Goal: Find specific page/section

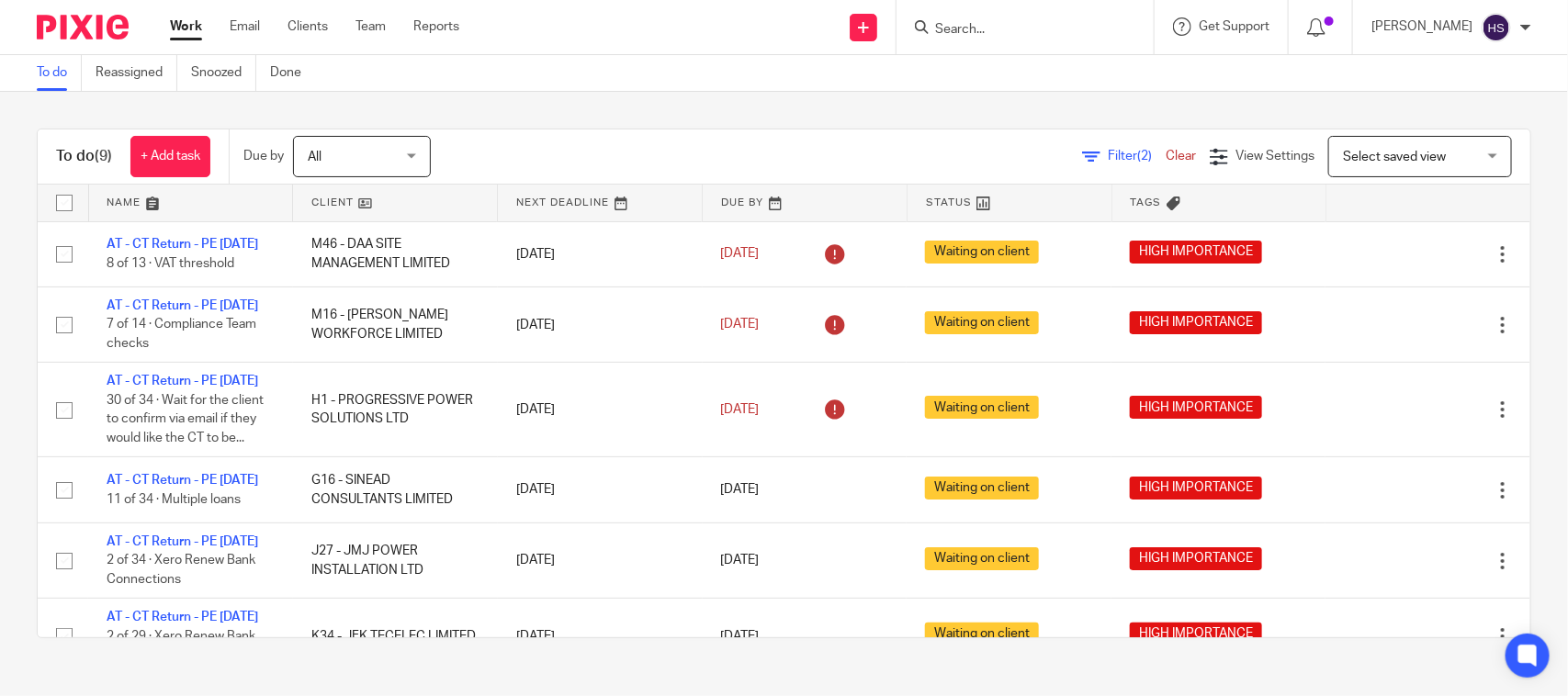
scroll to position [411, 0]
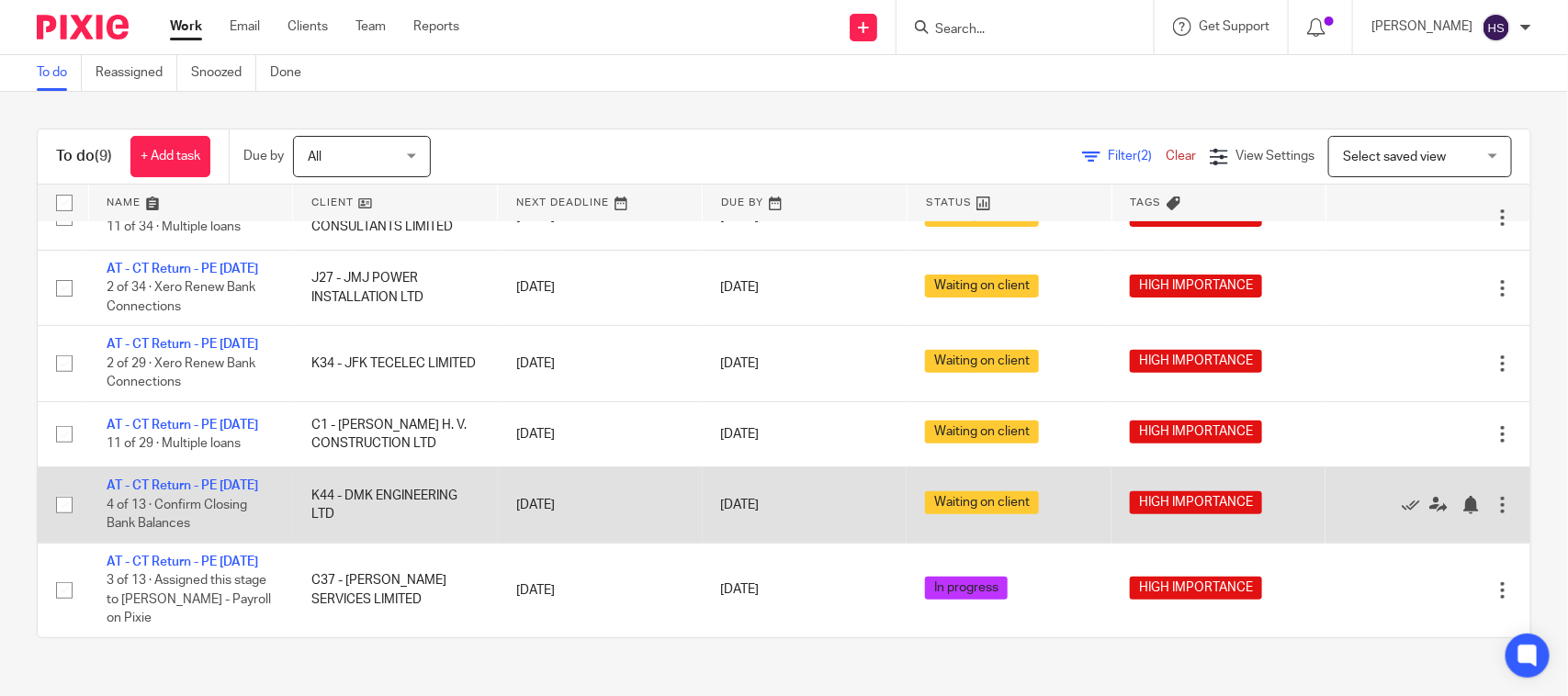
drag, startPoint x: 172, startPoint y: 445, endPoint x: 172, endPoint y: 434, distance: 11.0
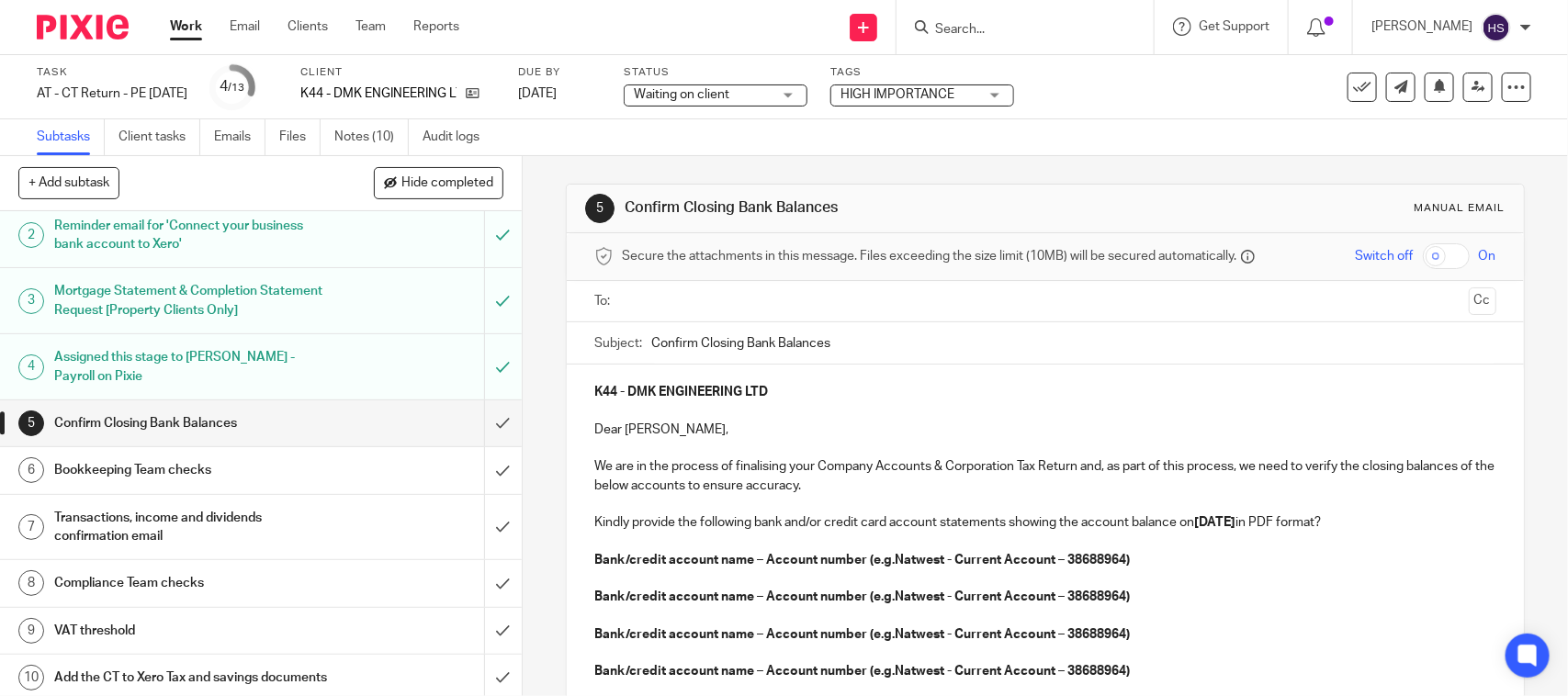
scroll to position [76, 0]
click at [369, 137] on link "Notes (10)" at bounding box center [371, 137] width 74 height 36
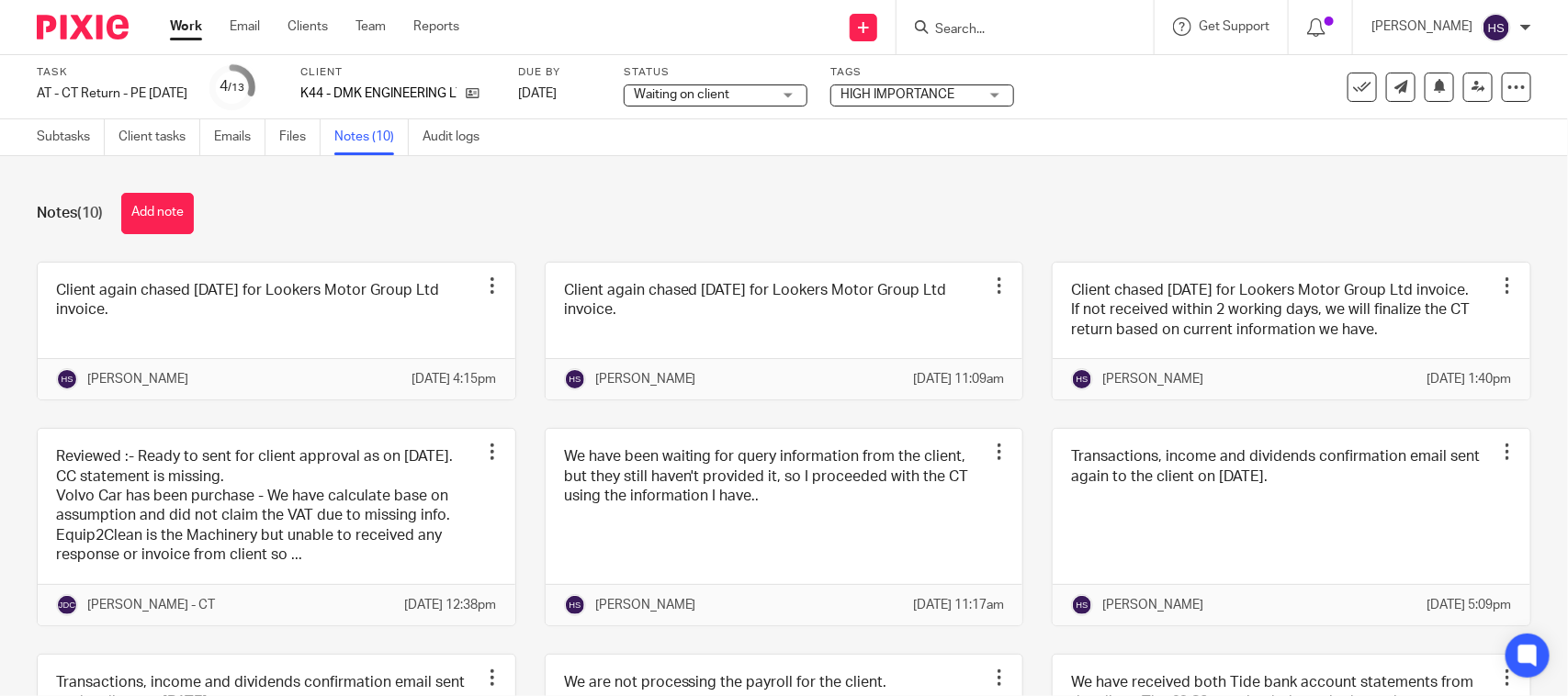
click at [1029, 38] on div at bounding box center [1024, 27] width 257 height 54
click at [1029, 24] on input "Search" at bounding box center [1016, 30] width 165 height 16
type input "DMK"
click at [1029, 111] on div "K44 - DMK ENGINEERING LTD David Keogh < davidkeogh93@gmail.com >" at bounding box center [1084, 79] width 340 height 71
click at [495, 91] on div "K44 - DMK ENGINEERING LTD" at bounding box center [397, 93] width 194 height 18
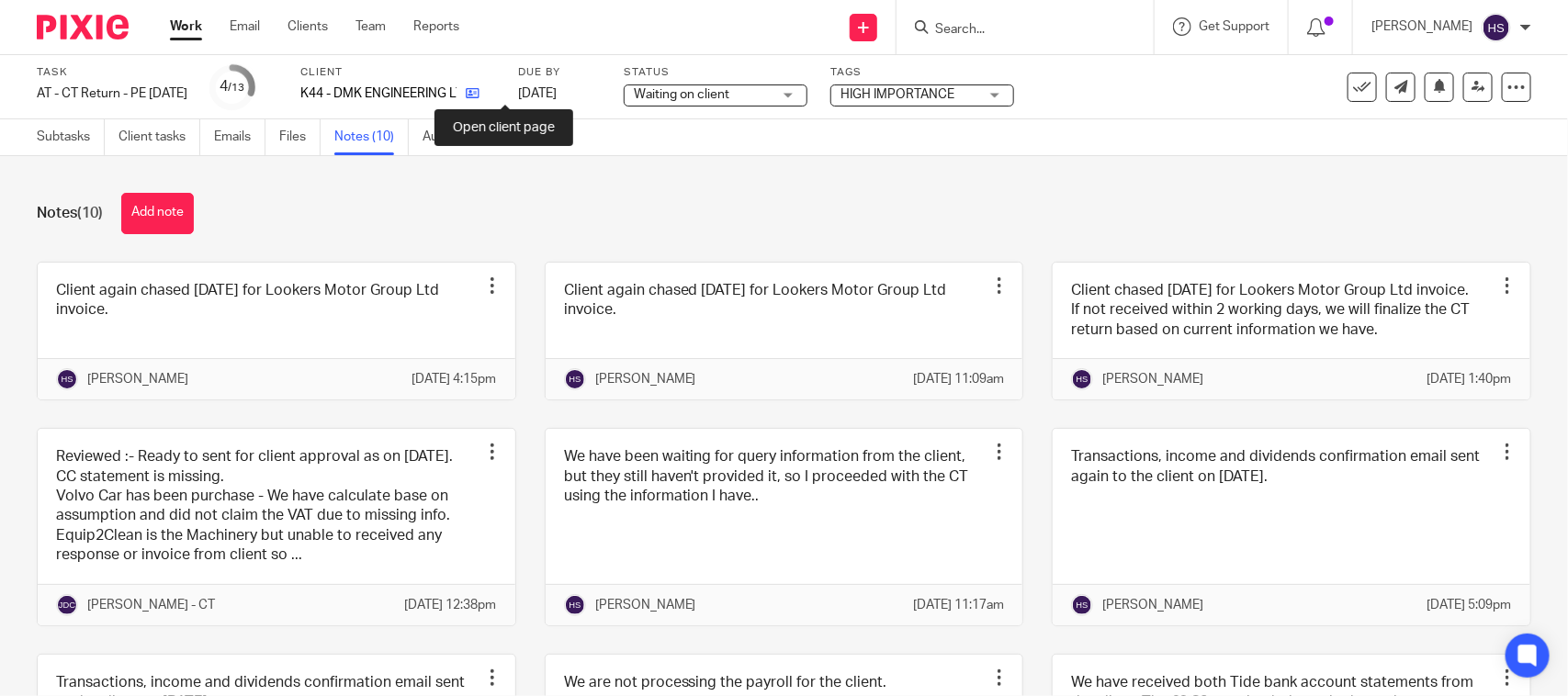
click at [479, 91] on icon at bounding box center [472, 93] width 13 height 13
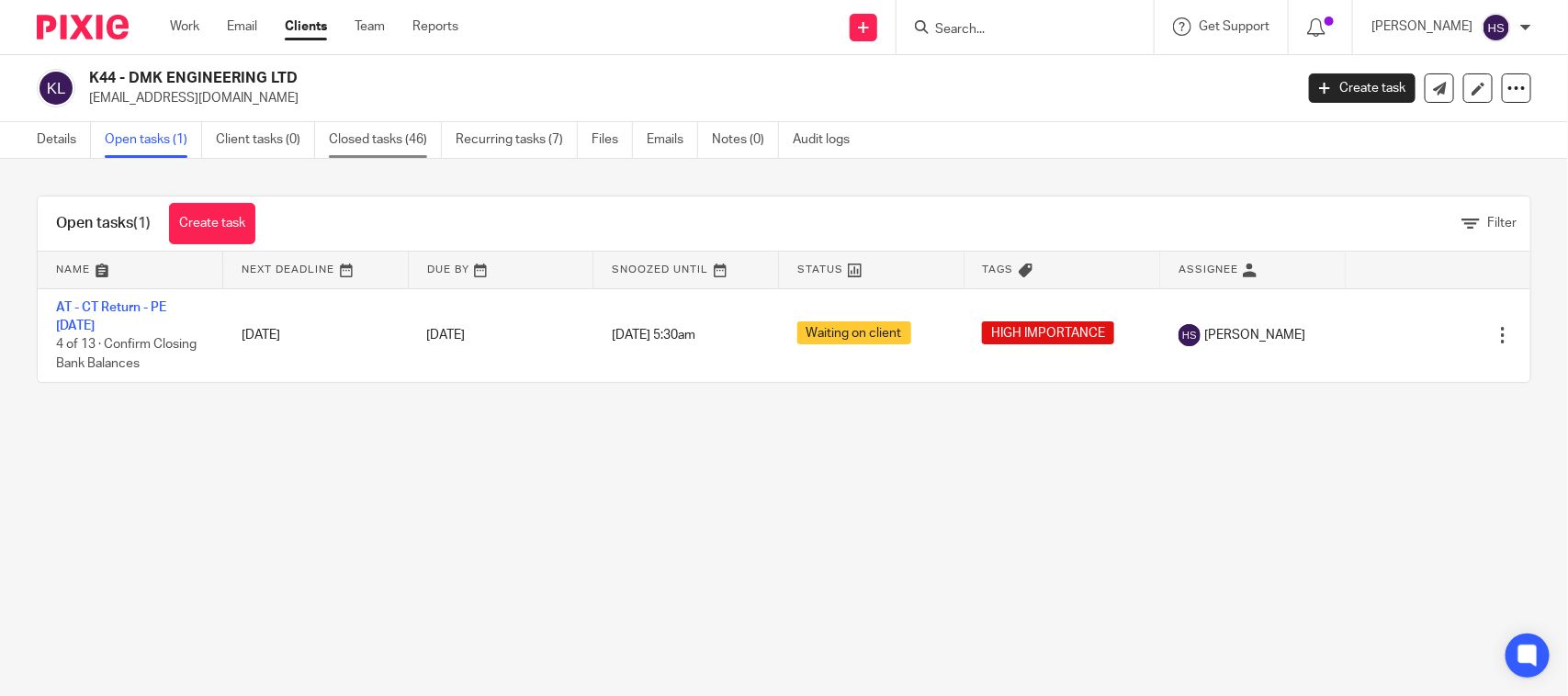
click at [400, 138] on link "Closed tasks (46)" at bounding box center [385, 139] width 113 height 36
